Goal: Task Accomplishment & Management: Use online tool/utility

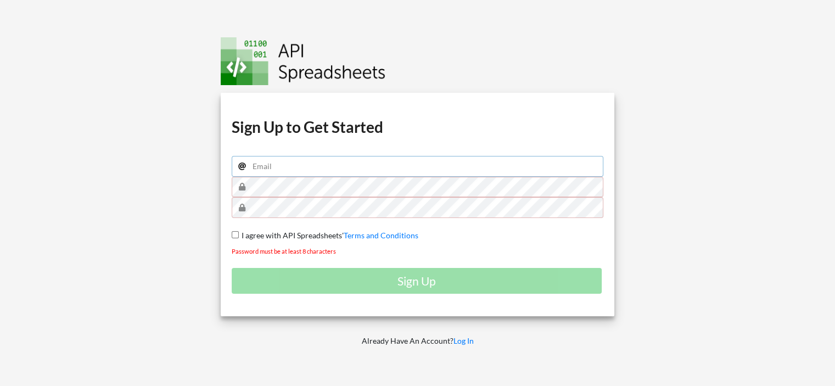
click at [289, 168] on input "email" at bounding box center [418, 166] width 372 height 21
type input "juans0520@gmail.com"
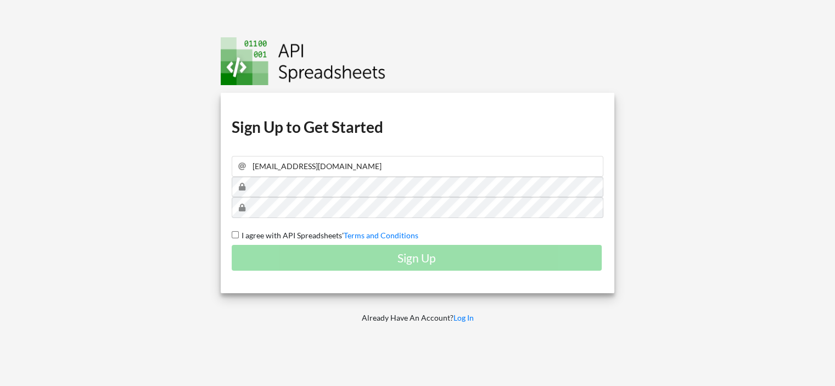
click at [281, 234] on span "I agree with API Spreadsheets'" at bounding box center [291, 235] width 105 height 9
click at [239, 234] on input "I agree with API Spreadsheets' Terms and Conditions" at bounding box center [235, 234] width 7 height 7
checkbox input "true"
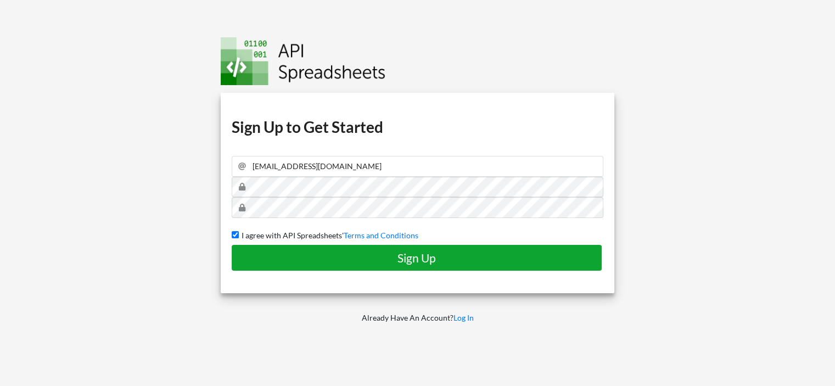
click at [310, 264] on h4 "Sign Up" at bounding box center [416, 258] width 347 height 14
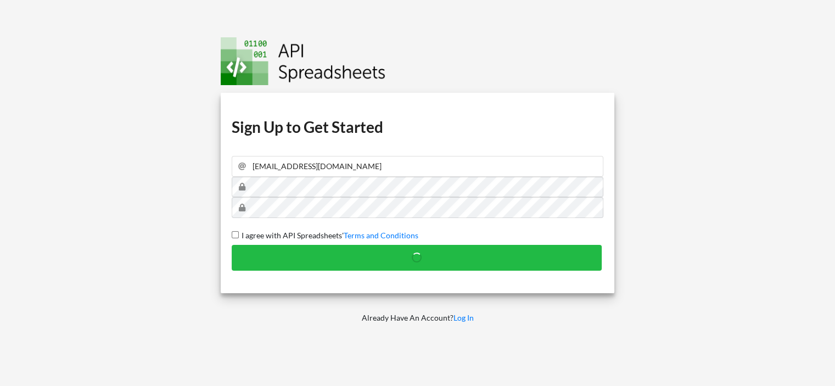
checkbox input "false"
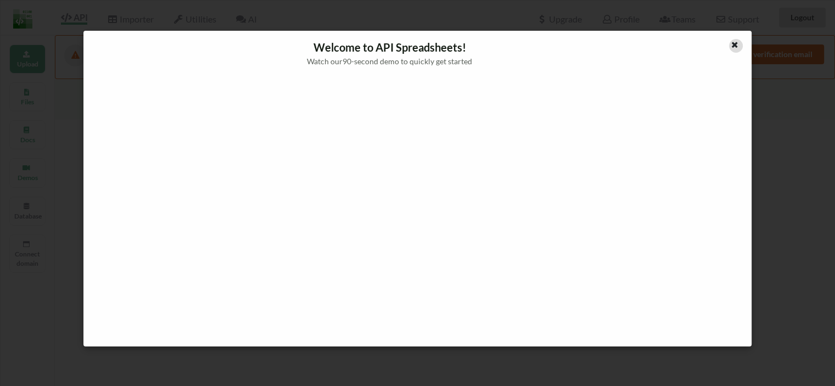
click at [732, 43] on icon at bounding box center [734, 44] width 9 height 8
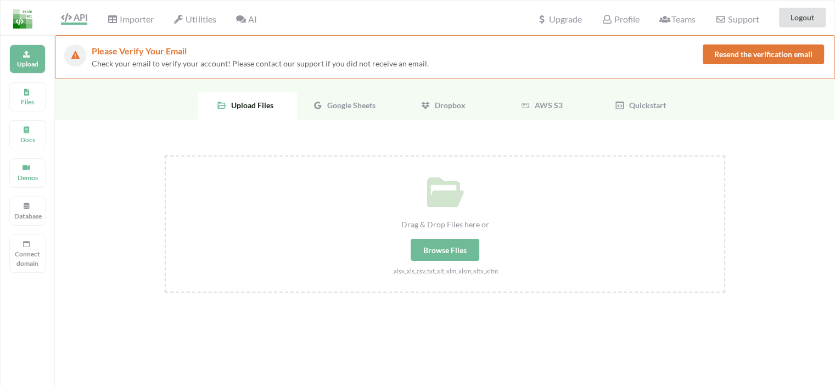
click at [367, 116] on div "Google Sheets" at bounding box center [346, 105] width 99 height 27
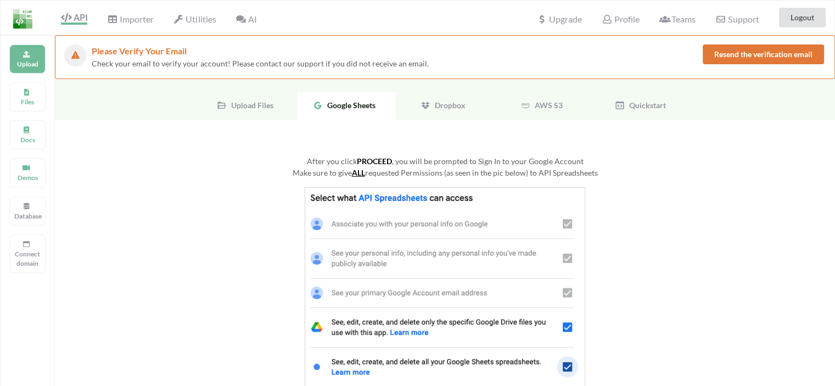
click at [226, 101] on icon at bounding box center [222, 106] width 10 height 10
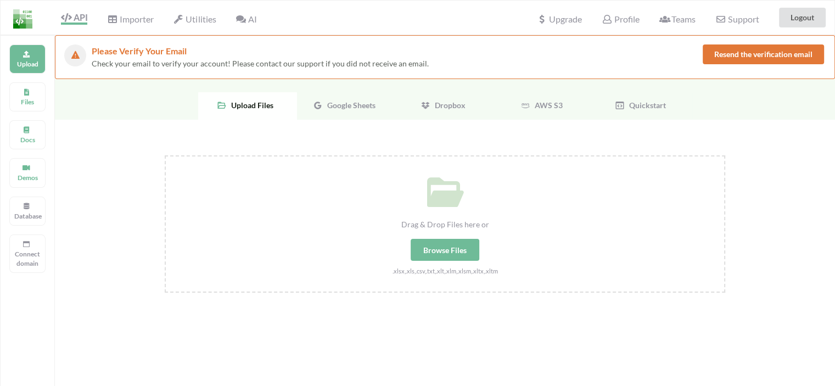
click at [442, 245] on div "Browse Files" at bounding box center [445, 250] width 69 height 22
click at [165, 155] on input "Drag & Drop Files here or Browse Files .xlsx,.xls,.csv,.txt,.xlt,.xlm,.xlsm,.xl…" at bounding box center [165, 155] width 0 height 0
type input "C:\fakepath\ProcesoSAP_20251009_133124.xlsx"
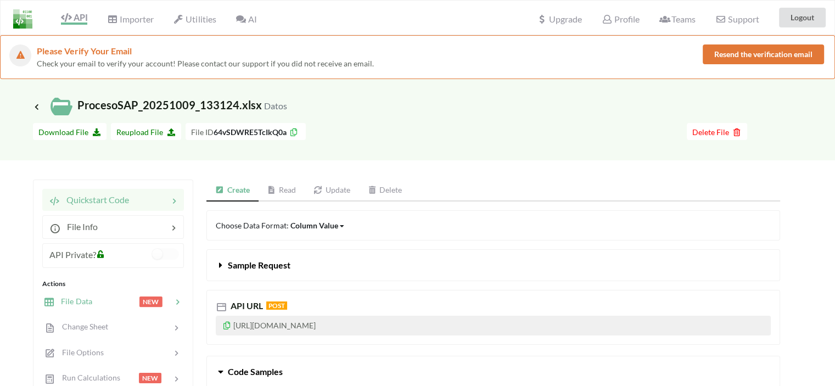
click at [75, 298] on span "File Data" at bounding box center [73, 301] width 38 height 9
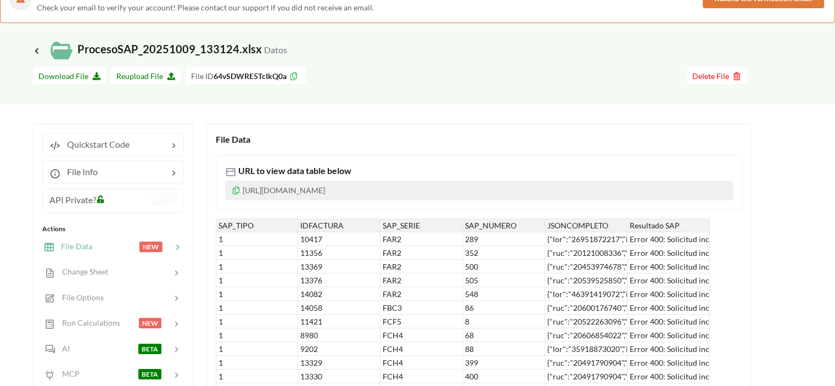
scroll to position [55, 0]
click at [327, 184] on p "[URL][DOMAIN_NAME]" at bounding box center [479, 192] width 508 height 20
click at [297, 191] on p "[URL][DOMAIN_NAME]" at bounding box center [479, 192] width 508 height 20
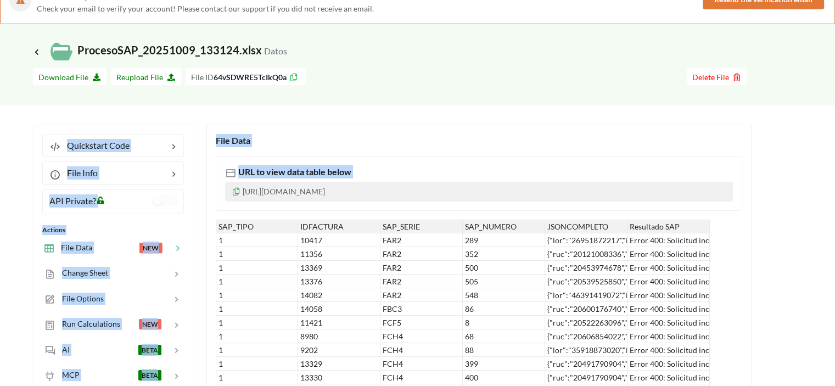
click at [297, 191] on p "[URL][DOMAIN_NAME]" at bounding box center [479, 192] width 508 height 20
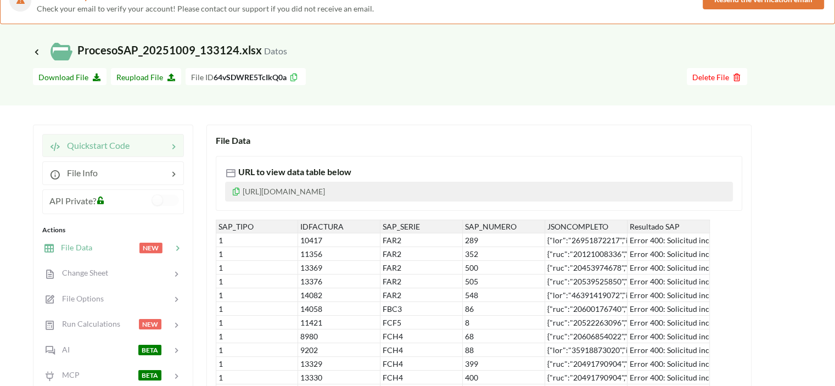
click at [86, 148] on span "Quickstart Code" at bounding box center [94, 145] width 69 height 10
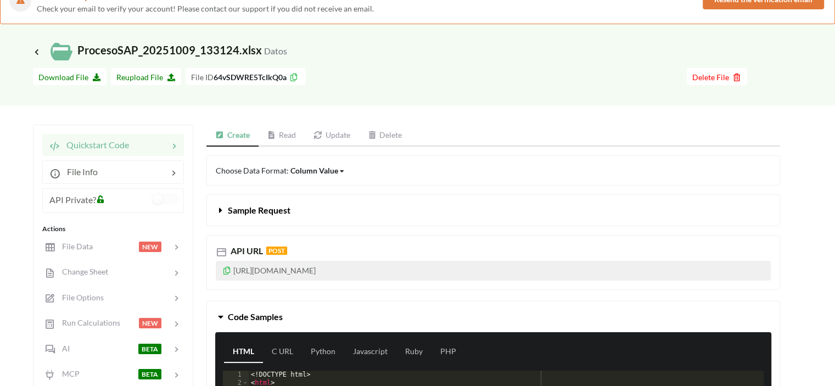
click at [282, 135] on link "Read" at bounding box center [282, 136] width 47 height 22
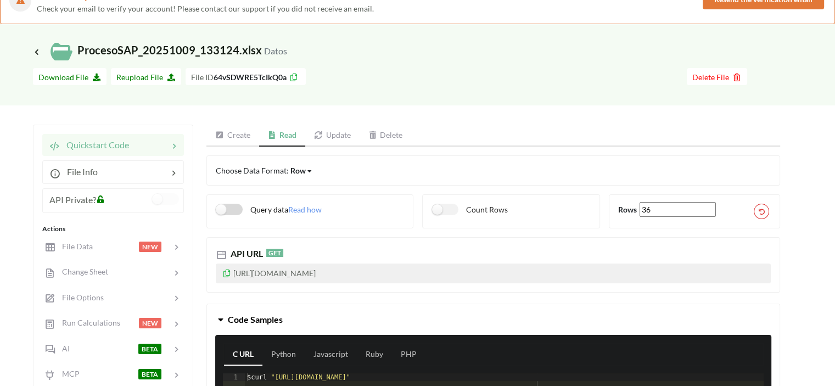
click at [230, 213] on label "Query data" at bounding box center [252, 210] width 72 height 12
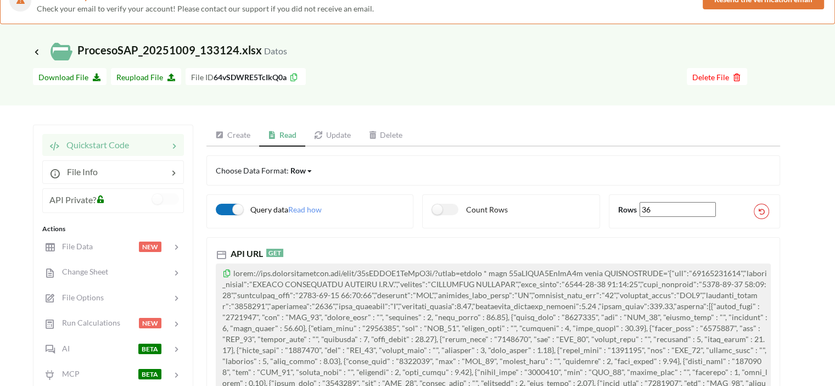
click at [230, 213] on label "Query data" at bounding box center [252, 210] width 72 height 12
checkbox input "false"
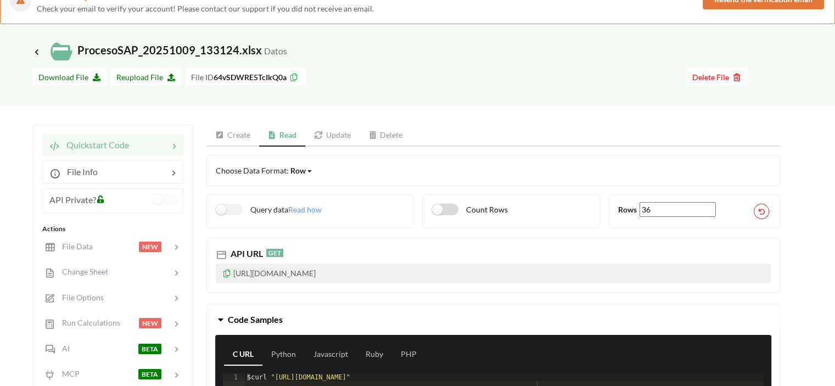
click at [446, 210] on label "Count Rows" at bounding box center [470, 210] width 76 height 12
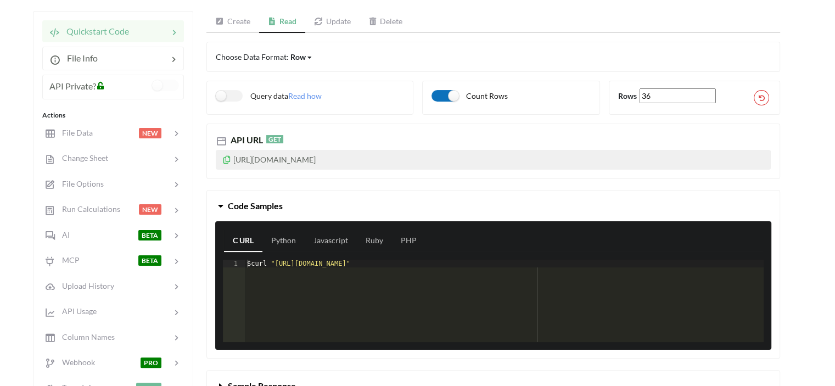
scroll to position [165, 0]
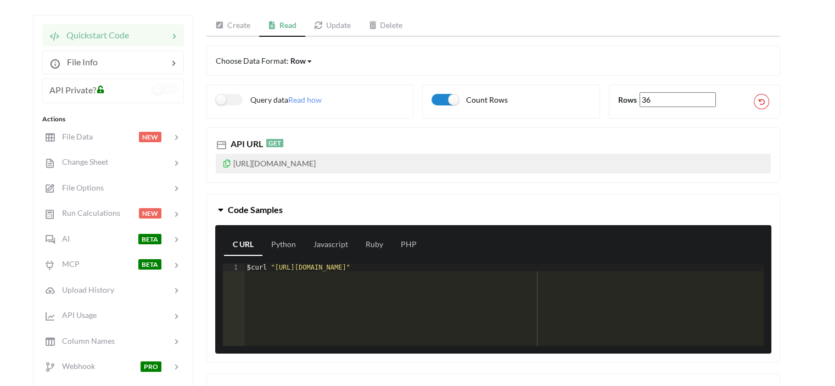
click at [283, 231] on div "C URL Python Javascript Ruby PHP 1 $ curl "[URL][DOMAIN_NAME]" XXXXXXXXXXXXXXXX…" at bounding box center [493, 289] width 556 height 129
click at [335, 238] on link "Javascript" at bounding box center [331, 245] width 52 height 22
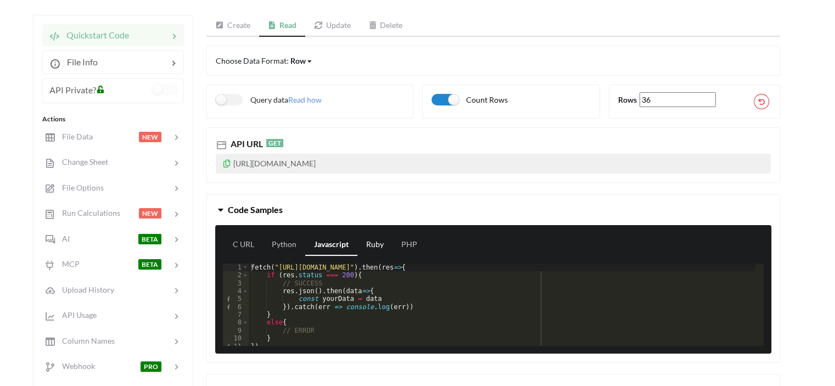
click at [364, 244] on link "Ruby" at bounding box center [375, 245] width 35 height 22
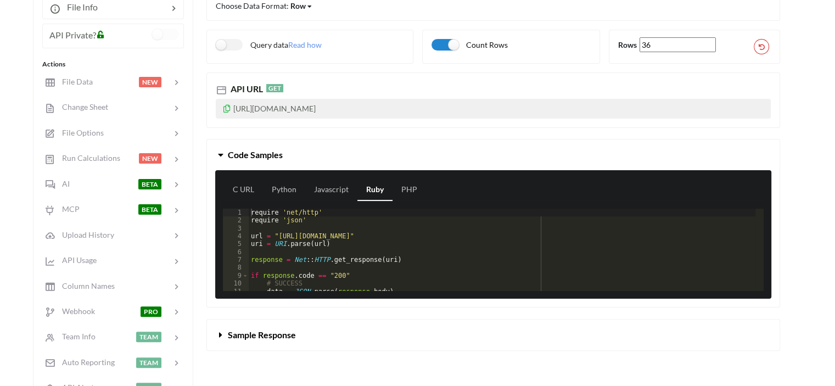
scroll to position [28, 0]
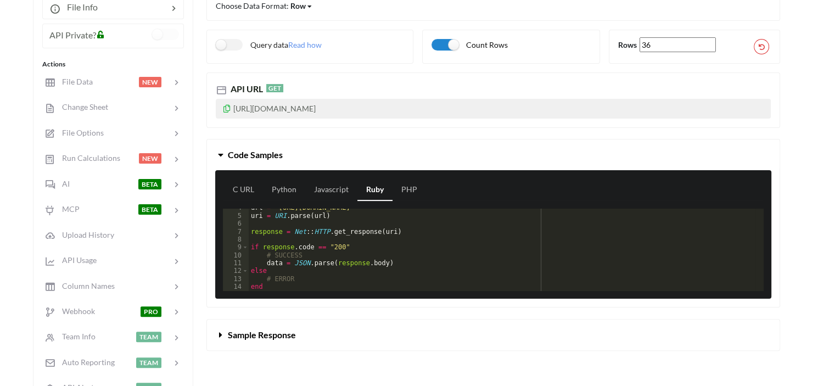
click at [285, 338] on span "Sample Response" at bounding box center [262, 335] width 68 height 10
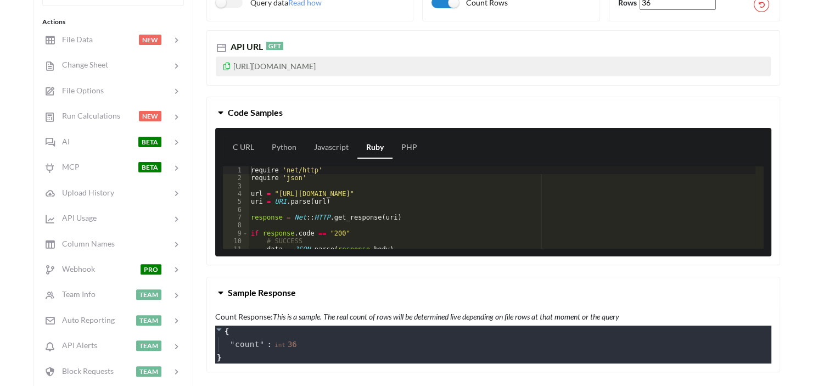
scroll to position [165, 0]
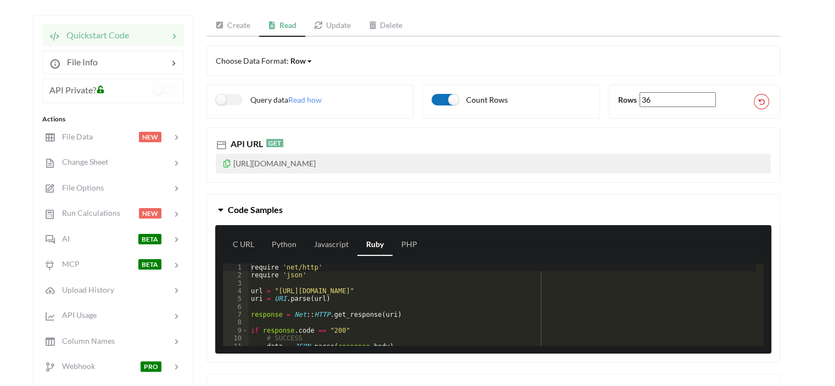
click at [450, 96] on label "Count Rows" at bounding box center [470, 100] width 76 height 12
checkbox input "false"
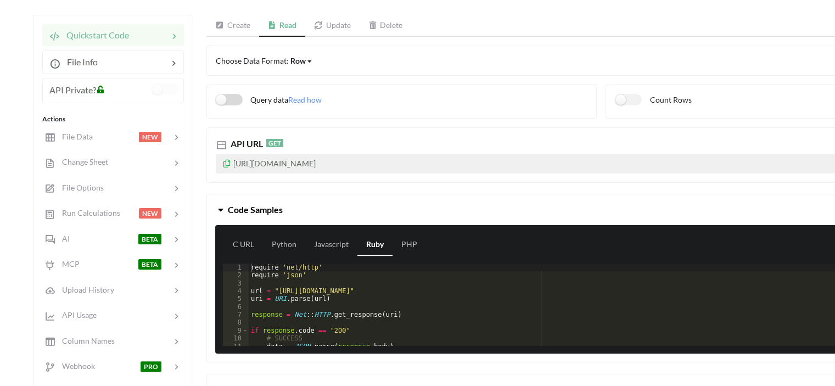
click at [259, 97] on label "Query data" at bounding box center [252, 100] width 72 height 12
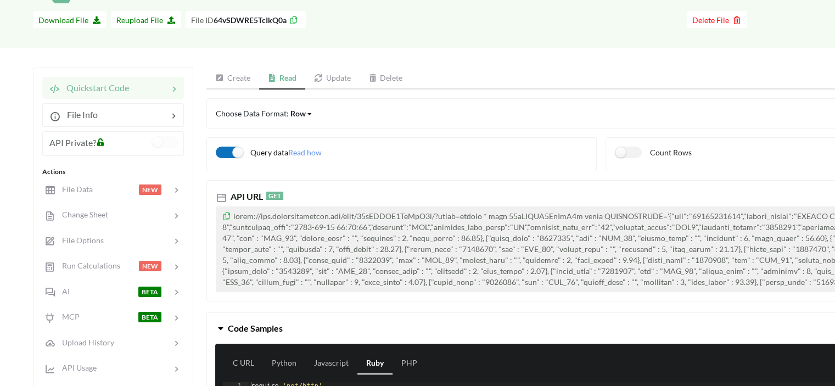
scroll to position [110, 0]
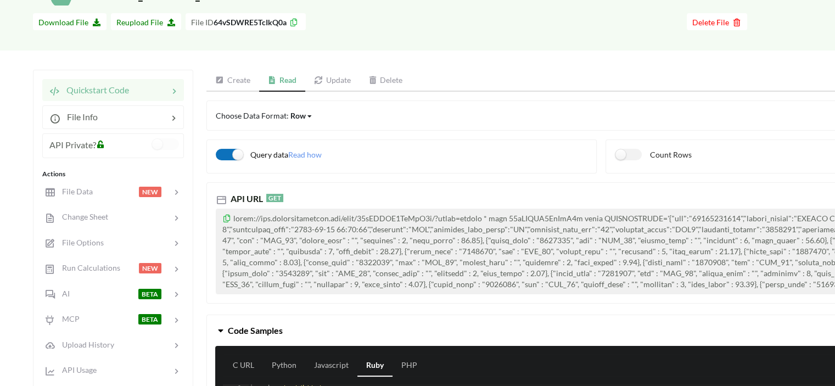
click at [232, 154] on label "Query data" at bounding box center [252, 155] width 72 height 12
checkbox input "false"
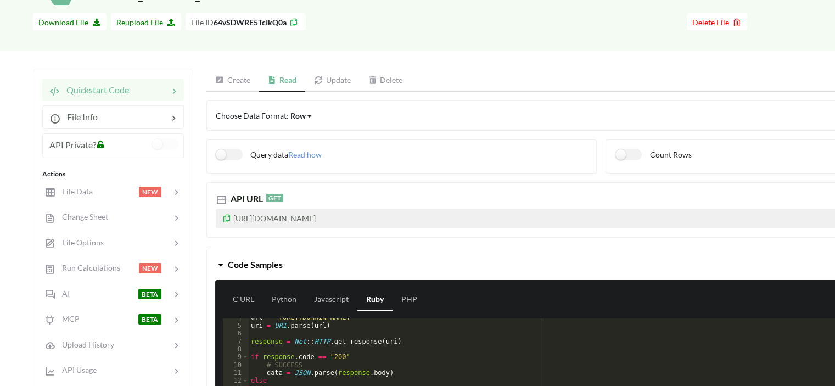
click at [107, 149] on span at bounding box center [101, 144] width 11 height 12
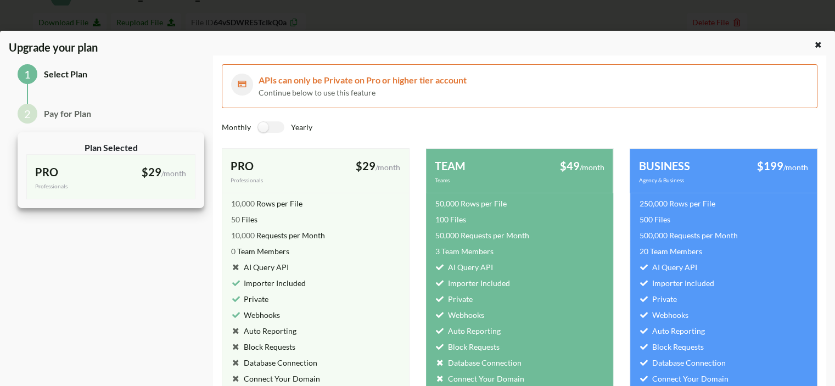
click at [51, 181] on div "PRO Professionals" at bounding box center [73, 177] width 76 height 27
click at [133, 19] on div "Upgrade your plan 1 Select Plan 2 Pay for Plan Plan Selected PRO Professionals …" at bounding box center [417, 193] width 835 height 386
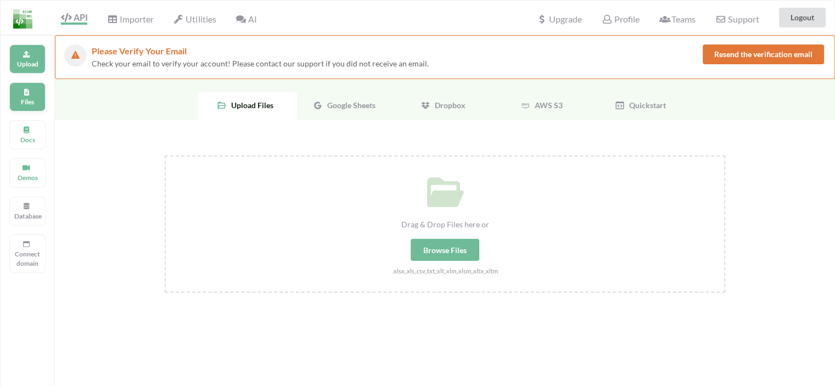
click at [19, 109] on div "Files" at bounding box center [27, 96] width 36 height 29
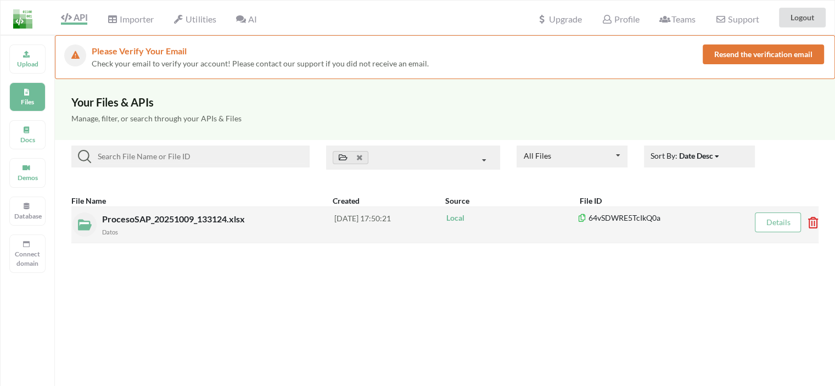
click at [627, 229] on div "64vSDWRE5TcIkQ0a" at bounding box center [659, 225] width 162 height 24
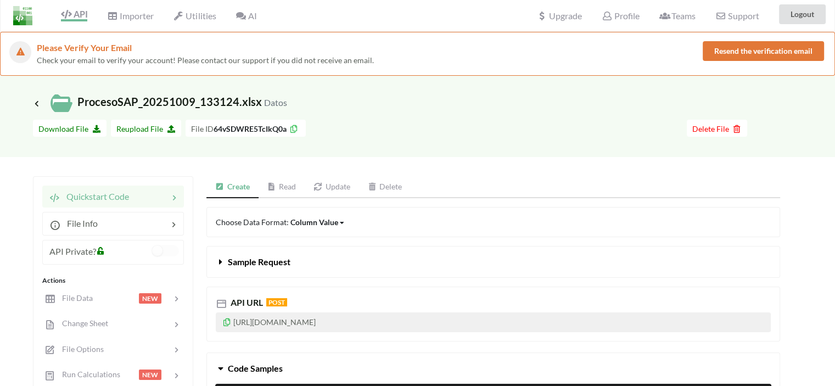
scroll to position [110, 0]
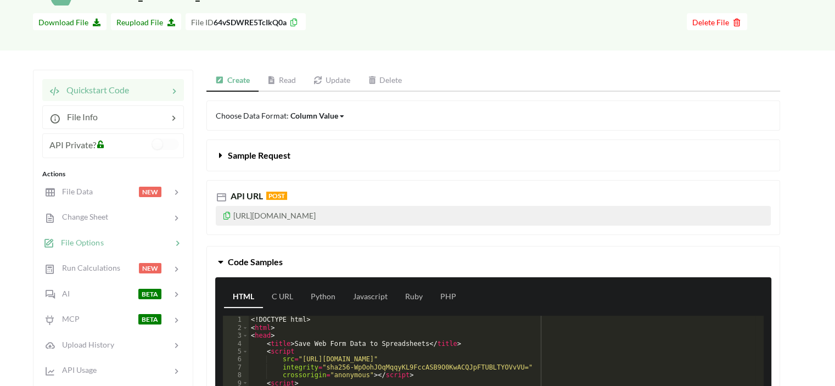
click at [142, 245] on div at bounding box center [138, 243] width 68 height 13
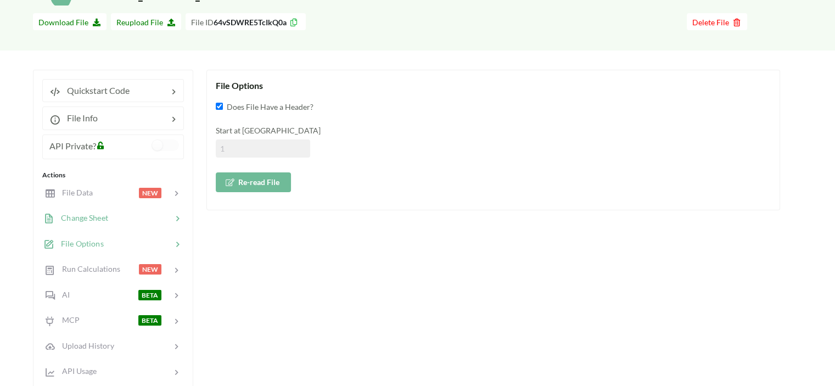
click at [150, 228] on div "Change Sheet" at bounding box center [113, 218] width 144 height 26
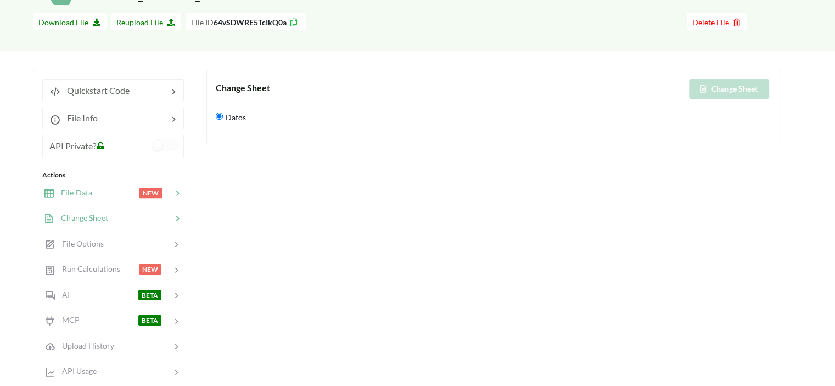
click at [149, 203] on div "File Data NEW" at bounding box center [113, 193] width 144 height 26
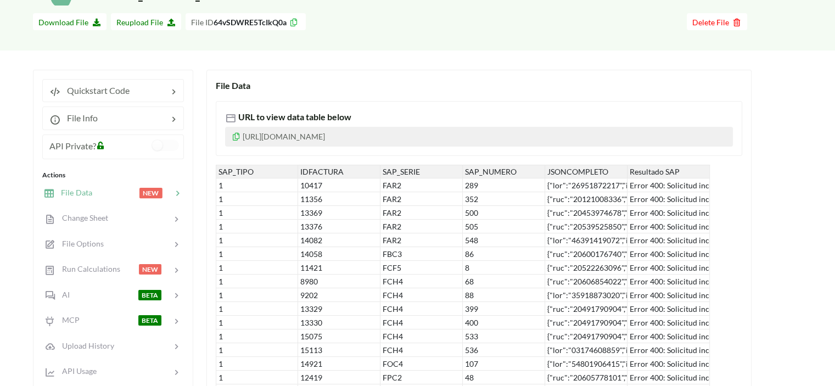
click at [359, 136] on p "[URL][DOMAIN_NAME]" at bounding box center [479, 137] width 508 height 20
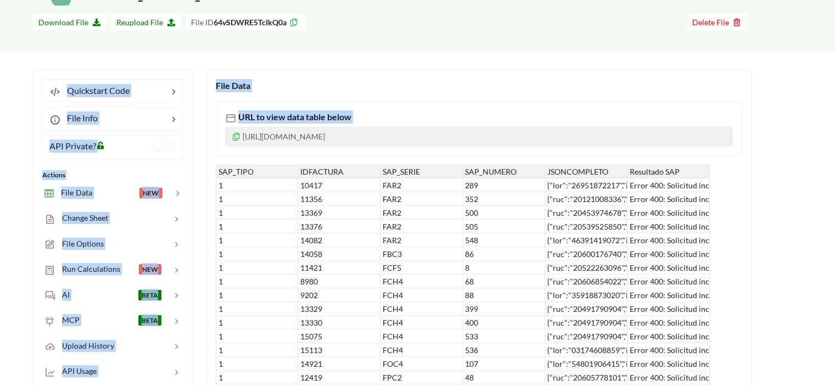
click at [359, 136] on p "[URL][DOMAIN_NAME]" at bounding box center [479, 137] width 508 height 20
copy div "Quickstart Code File Info API Private? Actions File Data NEW Change Sheet File …"
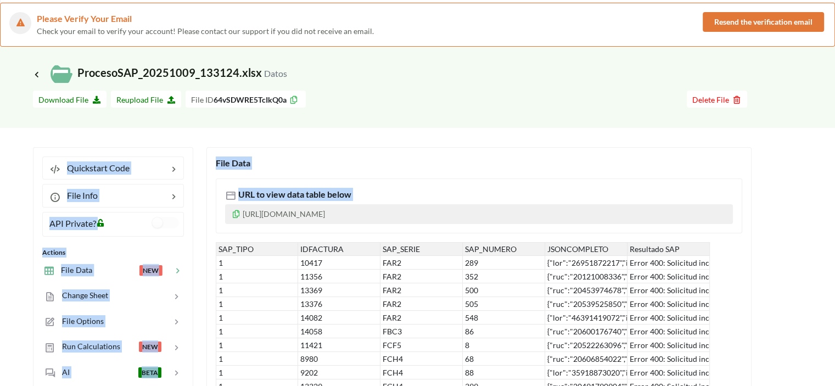
scroll to position [0, 0]
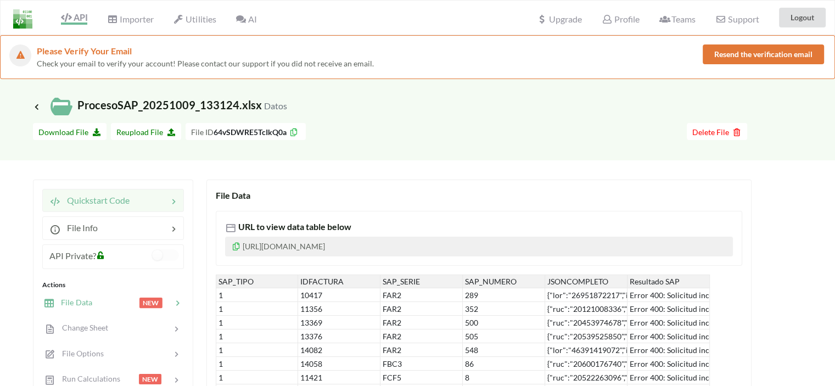
click at [110, 206] on div "Quickstart Code" at bounding box center [89, 200] width 80 height 13
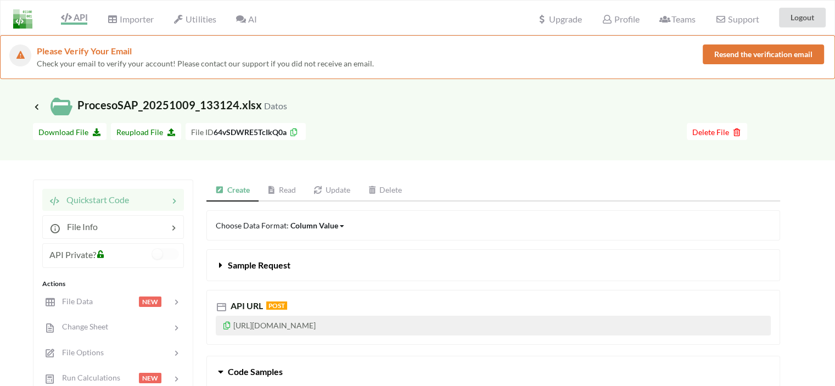
scroll to position [55, 0]
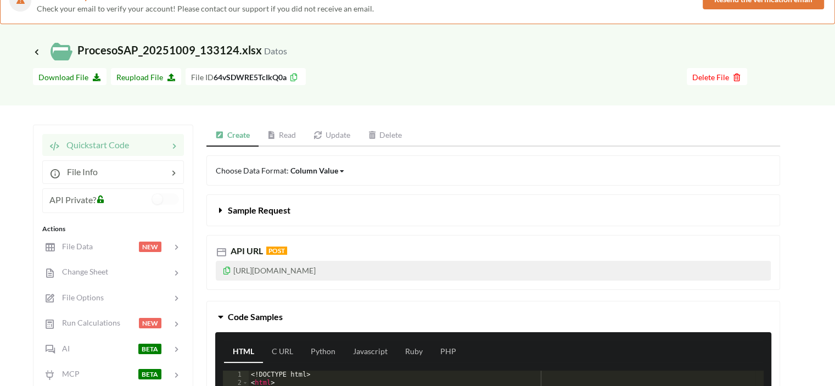
click at [322, 165] on div "Column Value" at bounding box center [315, 171] width 48 height 12
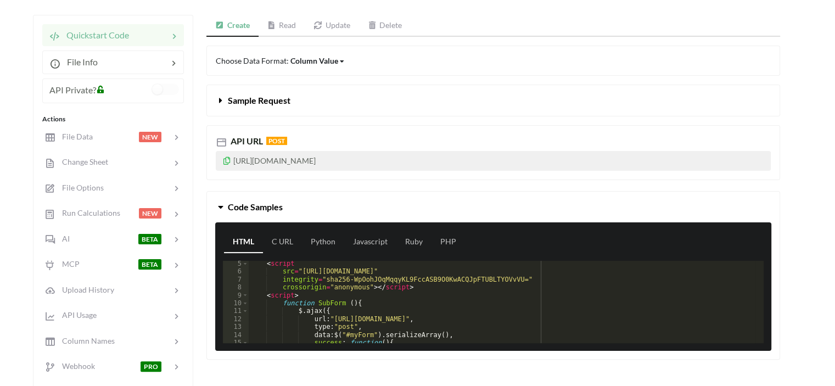
scroll to position [66, 0]
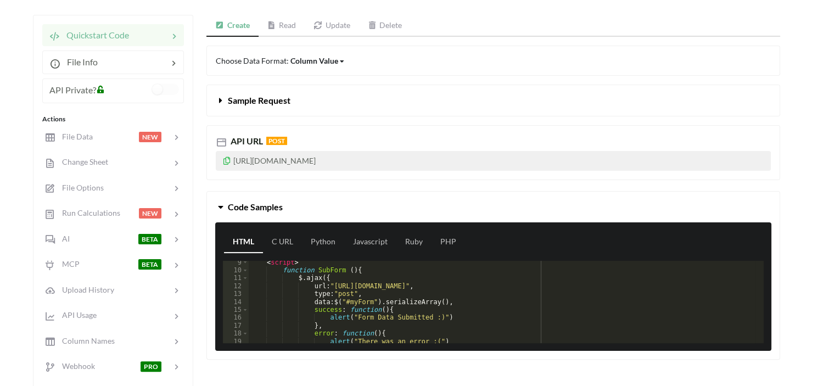
click at [427, 162] on p "[URL][DOMAIN_NAME]" at bounding box center [493, 161] width 555 height 20
copy p "[URL][DOMAIN_NAME]"
